Goal: Task Accomplishment & Management: Complete application form

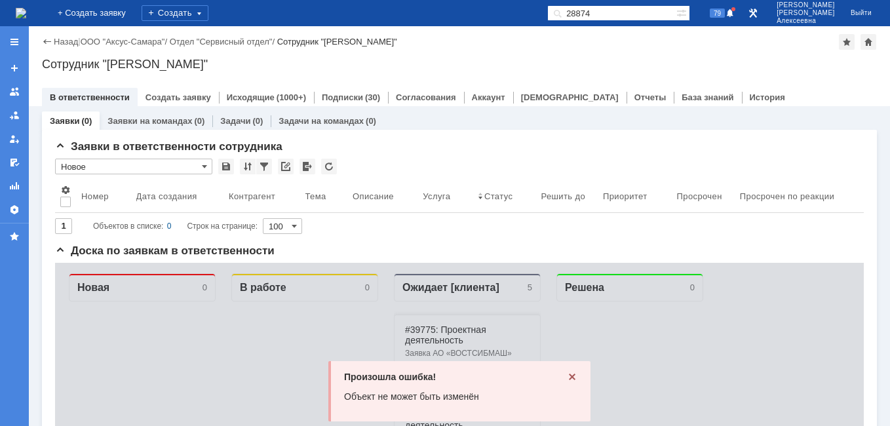
click at [572, 378] on icon at bounding box center [572, 377] width 10 height 10
click at [570, 372] on icon at bounding box center [572, 377] width 10 height 10
click at [570, 376] on icon at bounding box center [572, 377] width 10 height 10
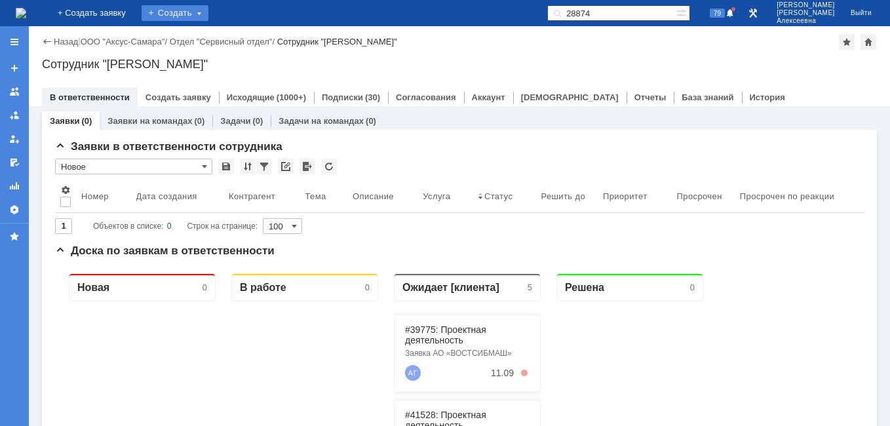
click at [204, 11] on div "Создать" at bounding box center [175, 13] width 67 height 16
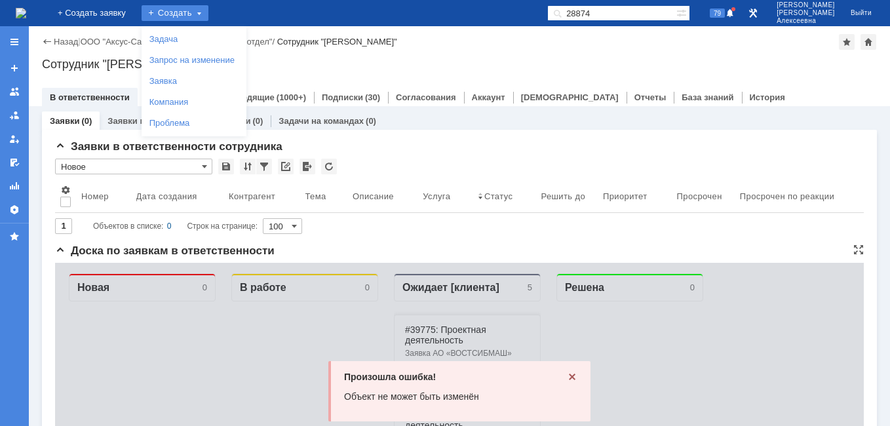
click at [573, 374] on div "Произошла ошибка! Объект не может быть изменён" at bounding box center [459, 391] width 262 height 60
click at [568, 374] on icon at bounding box center [572, 377] width 10 height 10
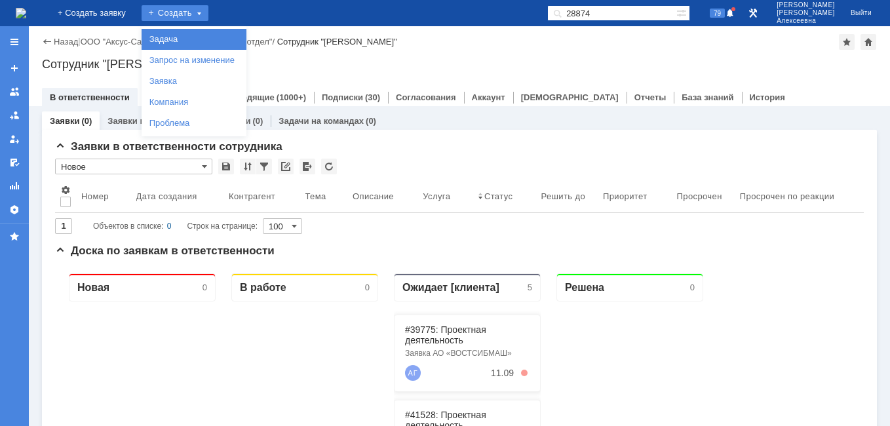
click at [191, 35] on link "Задача" at bounding box center [194, 39] width 100 height 16
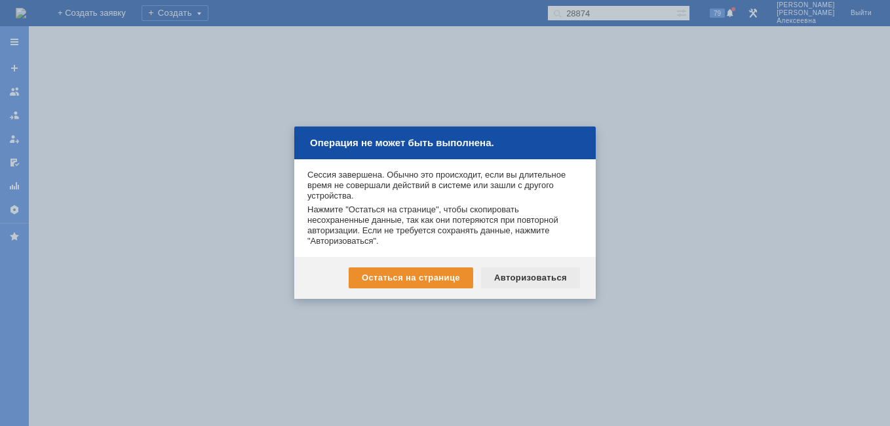
click at [534, 279] on div "Авторизоваться" at bounding box center [530, 277] width 99 height 21
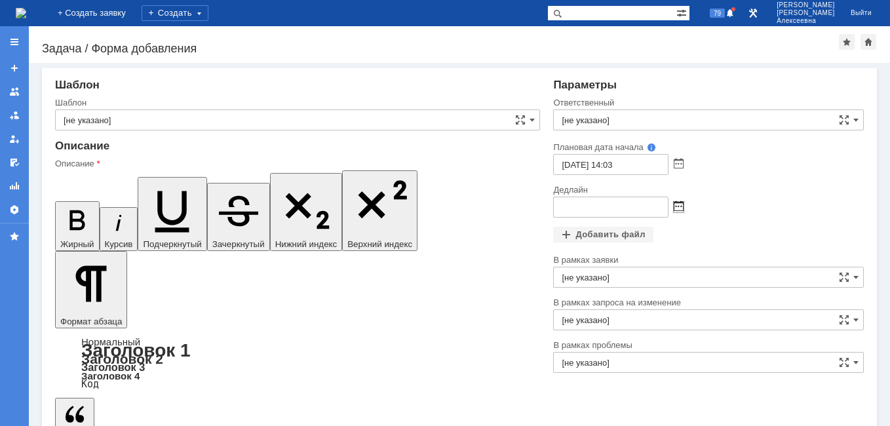
click at [674, 207] on span at bounding box center [679, 207] width 10 height 10
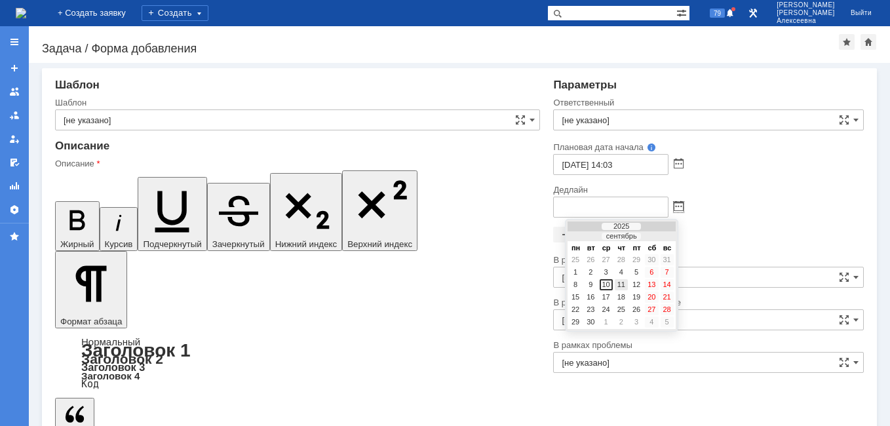
click at [625, 282] on div "11" at bounding box center [621, 284] width 13 height 11
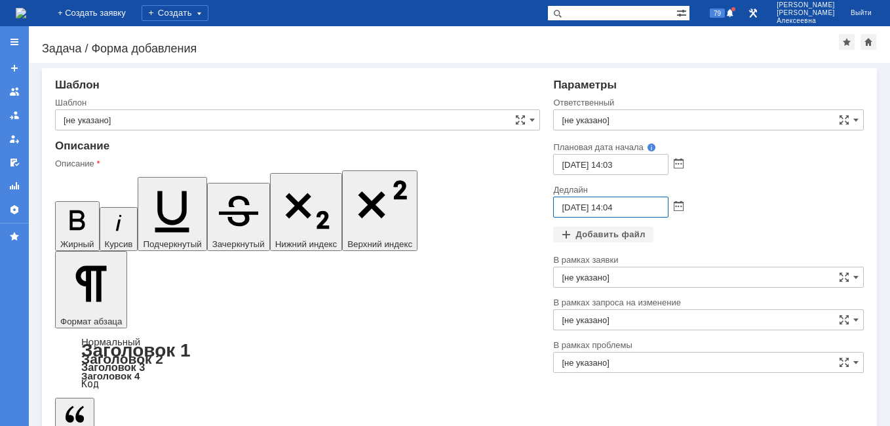
click at [612, 204] on input "11.09.2025 14:04" at bounding box center [610, 207] width 115 height 21
type input "11.09.2025 16:04"
click at [579, 123] on input "[не указано]" at bounding box center [708, 119] width 311 height 21
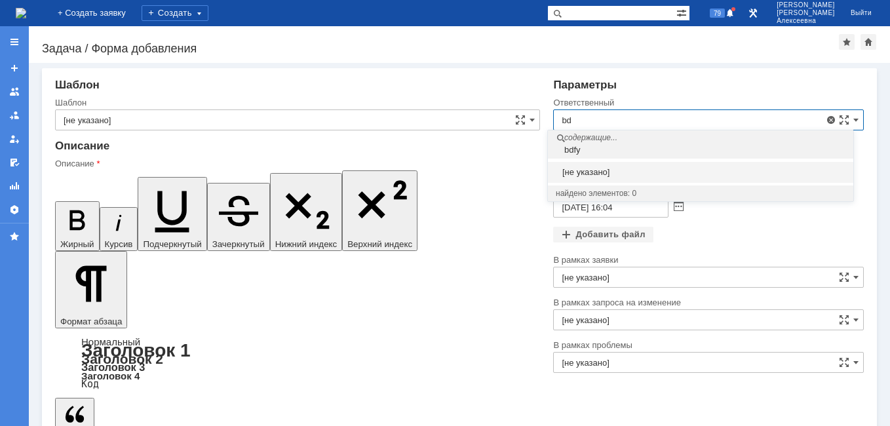
type input "b"
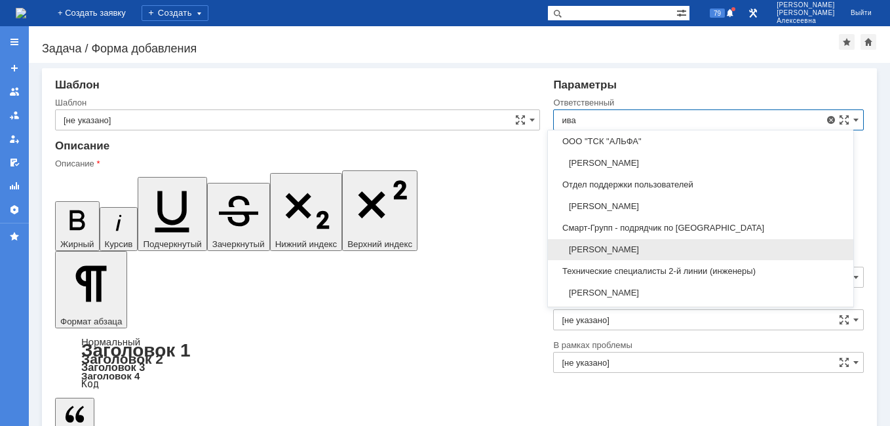
scroll to position [66, 0]
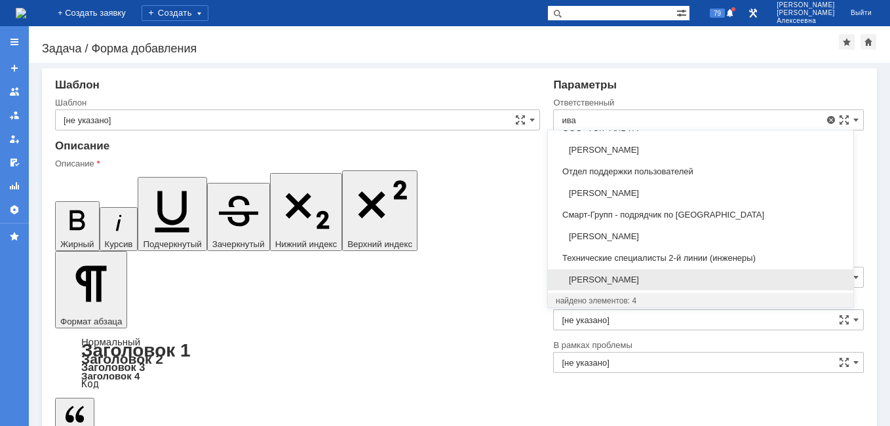
click at [634, 276] on span "Иванов Иван Николаевич" at bounding box center [701, 280] width 290 height 10
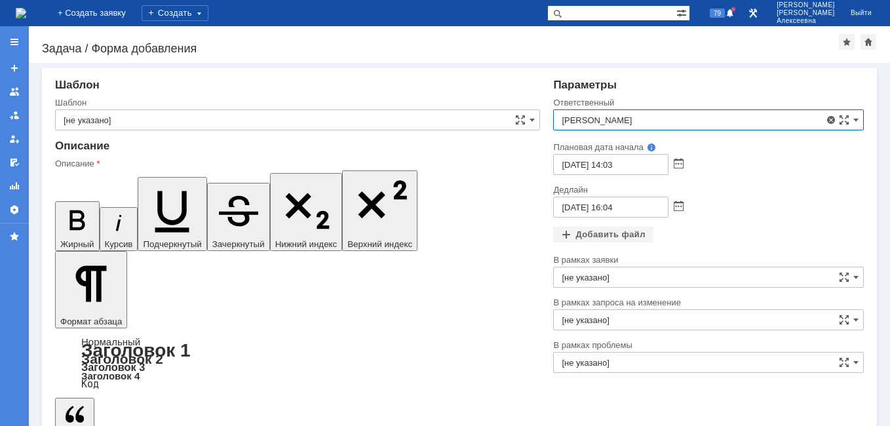
type input "Иванов Иван Николаевич"
drag, startPoint x: 133, startPoint y: 3313, endPoint x: 68, endPoint y: 3309, distance: 65.0
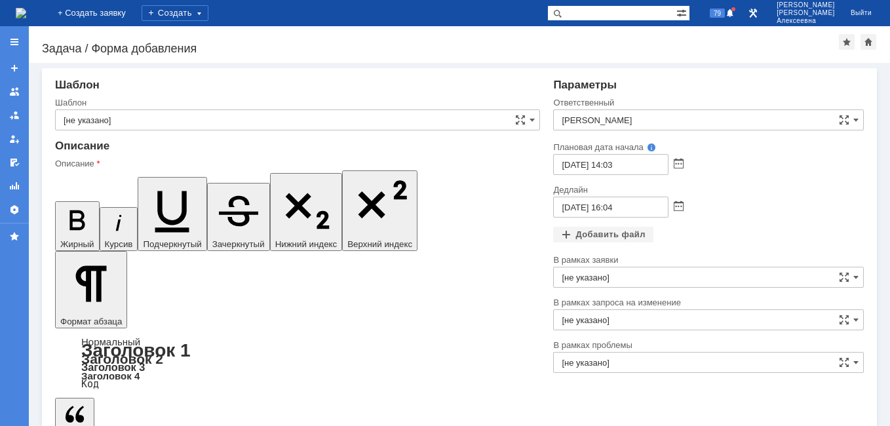
click at [69, 210] on icon "button" at bounding box center [76, 220] width 15 height 20
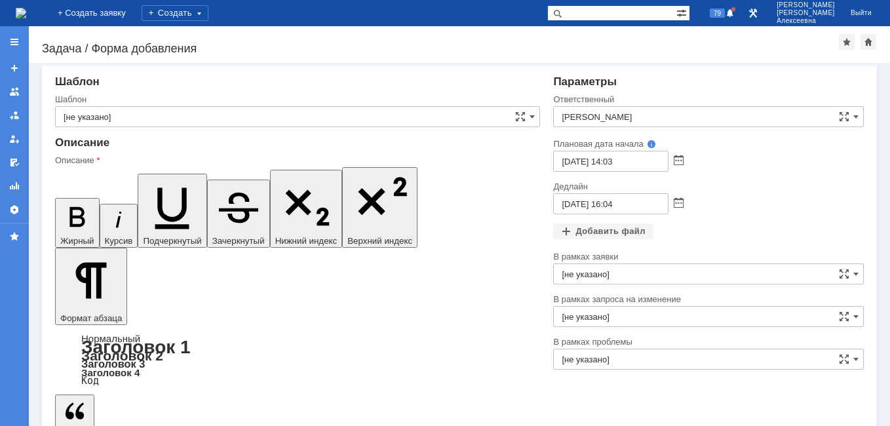
scroll to position [0, 0]
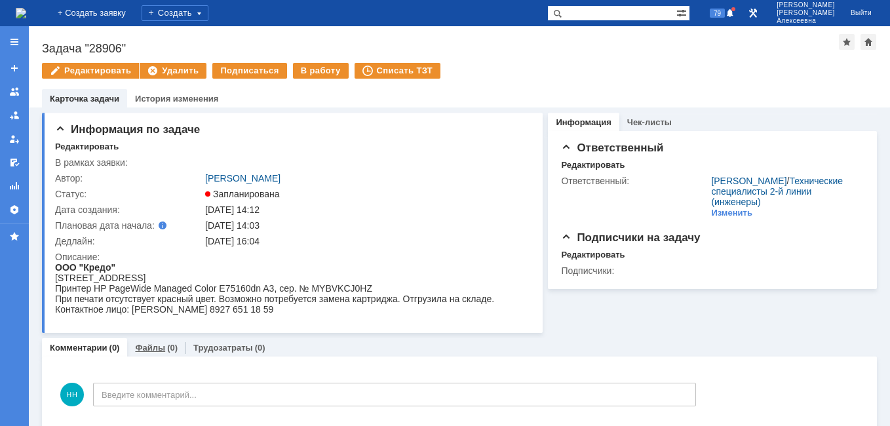
click at [152, 346] on link "Файлы" at bounding box center [150, 348] width 30 height 10
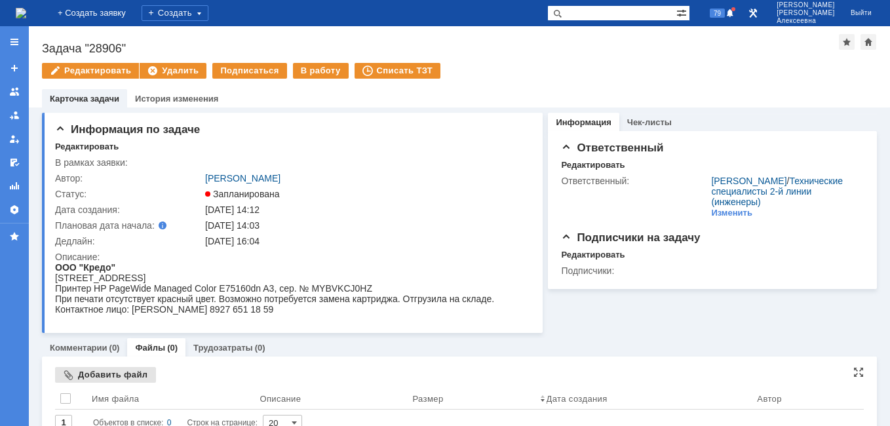
click at [105, 372] on div "Добавить файл" at bounding box center [105, 375] width 101 height 16
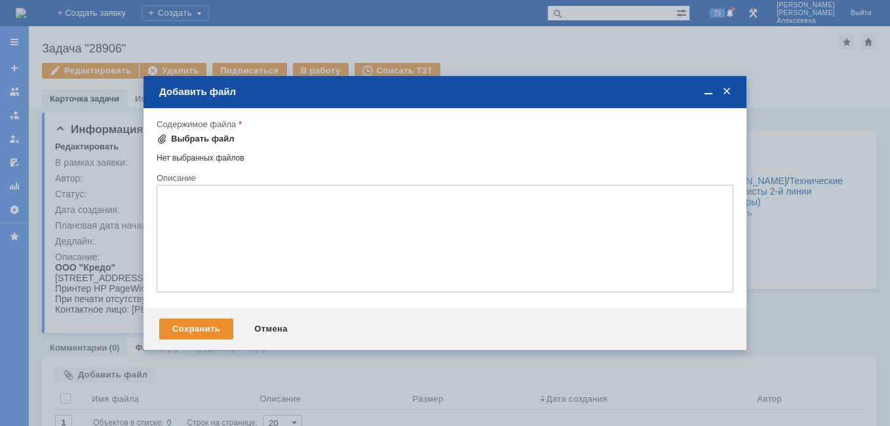
click at [206, 140] on div "Выбрать файл" at bounding box center [203, 139] width 64 height 10
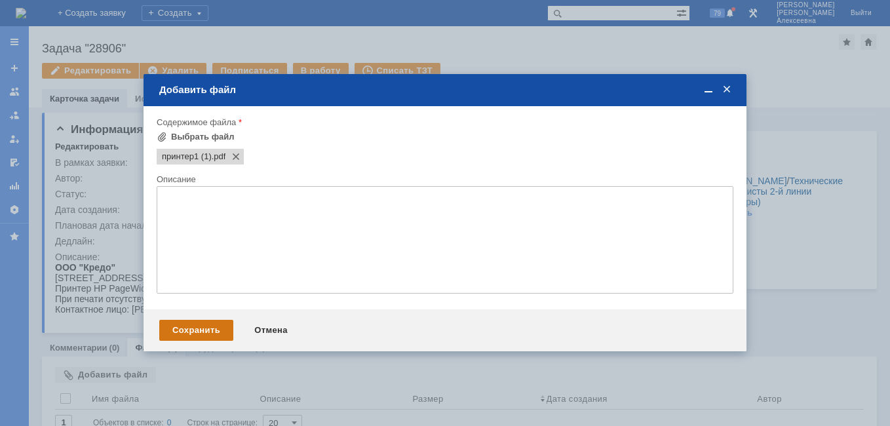
click at [183, 328] on div "Сохранить" at bounding box center [196, 330] width 74 height 21
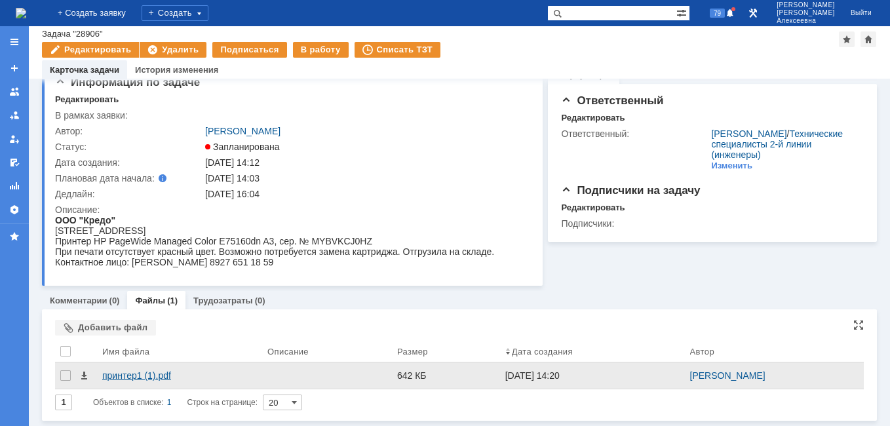
scroll to position [19, 0]
click at [131, 372] on div "принтер1 (1).pdf" at bounding box center [179, 375] width 155 height 10
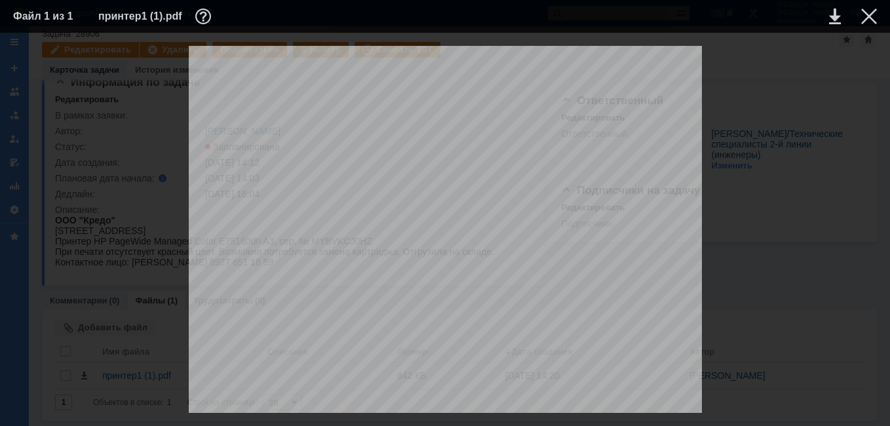
scroll to position [0, 0]
click at [870, 15] on div at bounding box center [869, 17] width 16 height 16
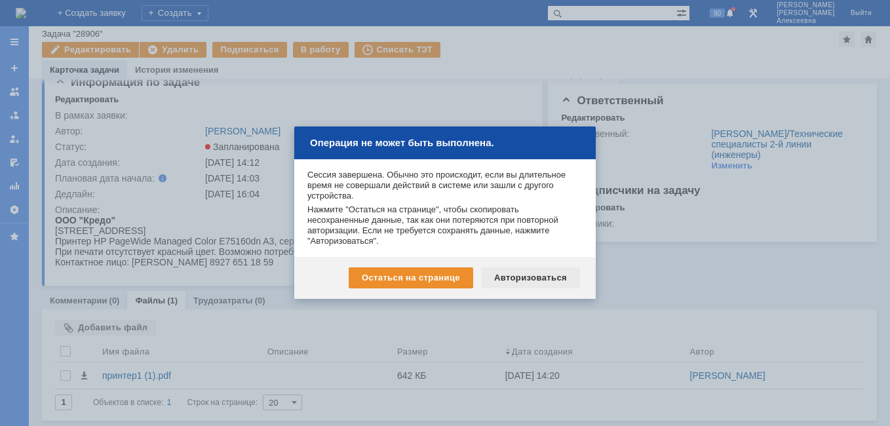
click at [554, 271] on div "Авторизоваться" at bounding box center [530, 277] width 99 height 21
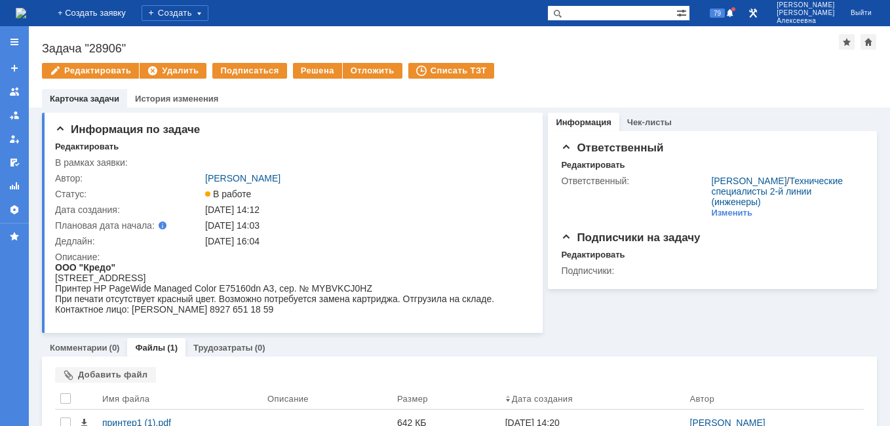
click at [26, 14] on img at bounding box center [21, 13] width 10 height 10
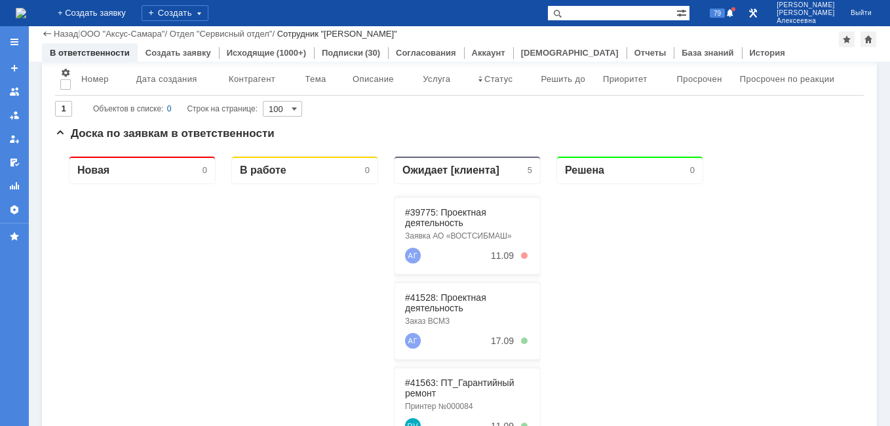
scroll to position [131, 0]
